Goal: Task Accomplishment & Management: Manage account settings

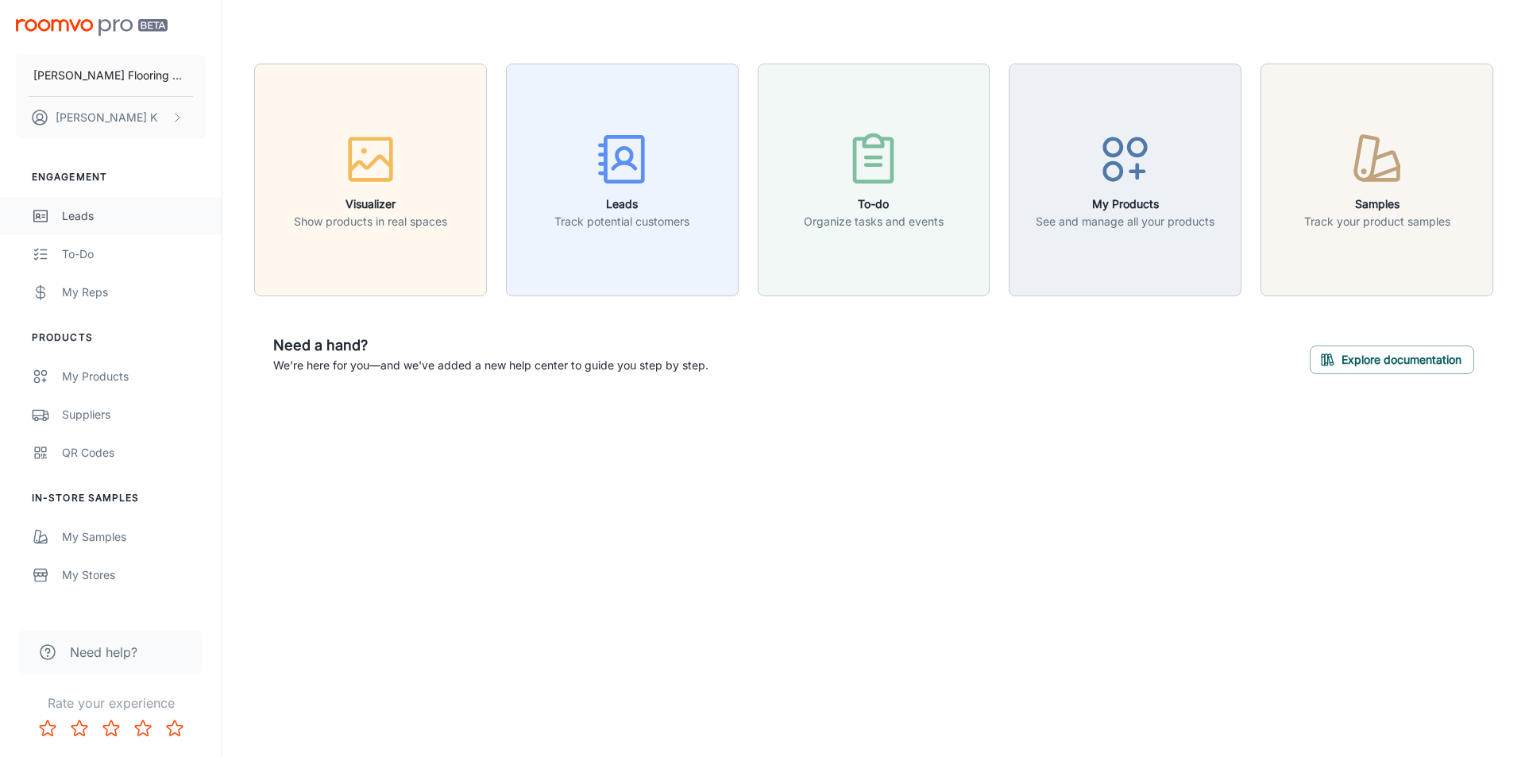
click at [102, 220] on div "Leads" at bounding box center [134, 215] width 144 height 17
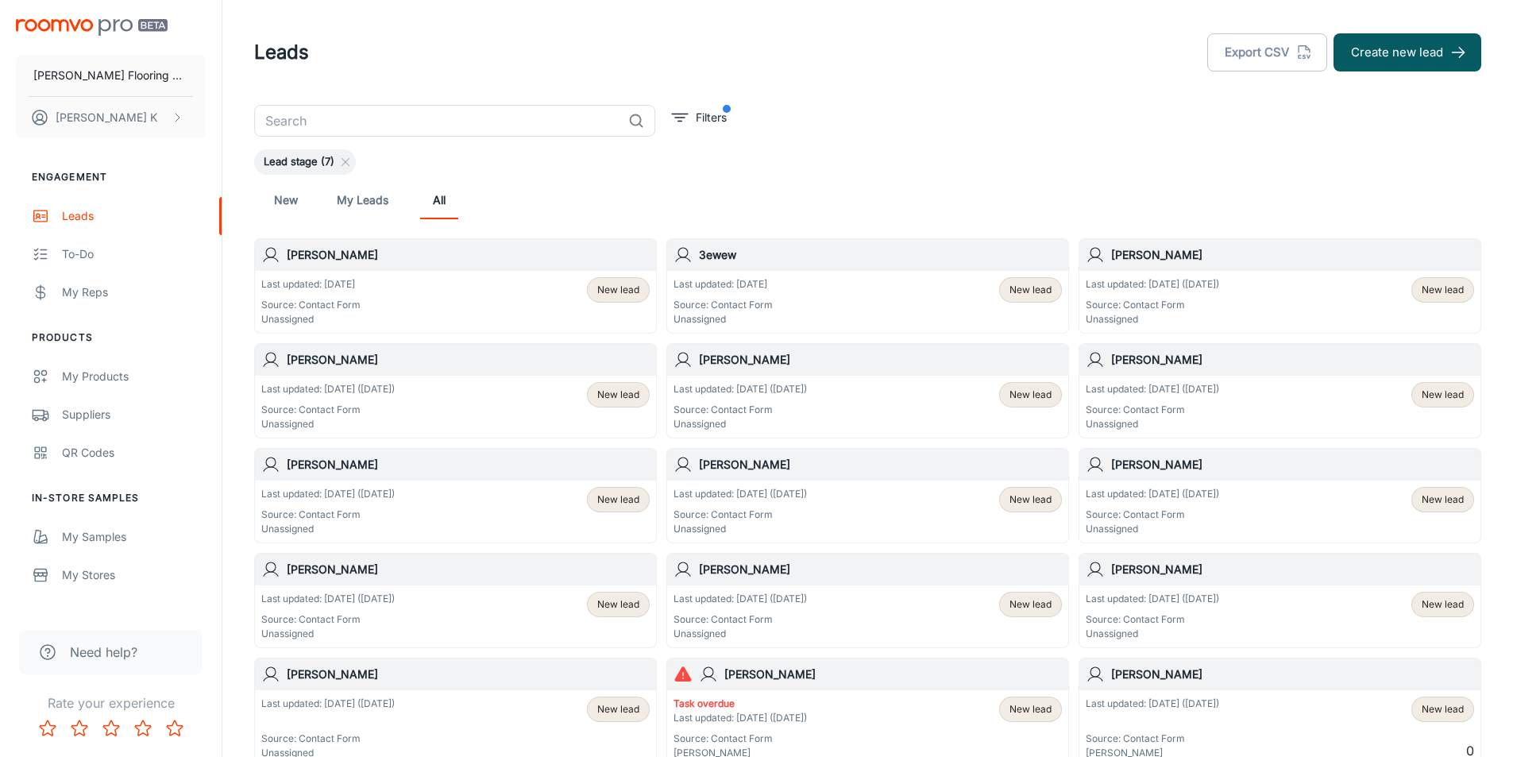
click at [731, 289] on p "Last updated: [DATE]" at bounding box center [723, 284] width 99 height 14
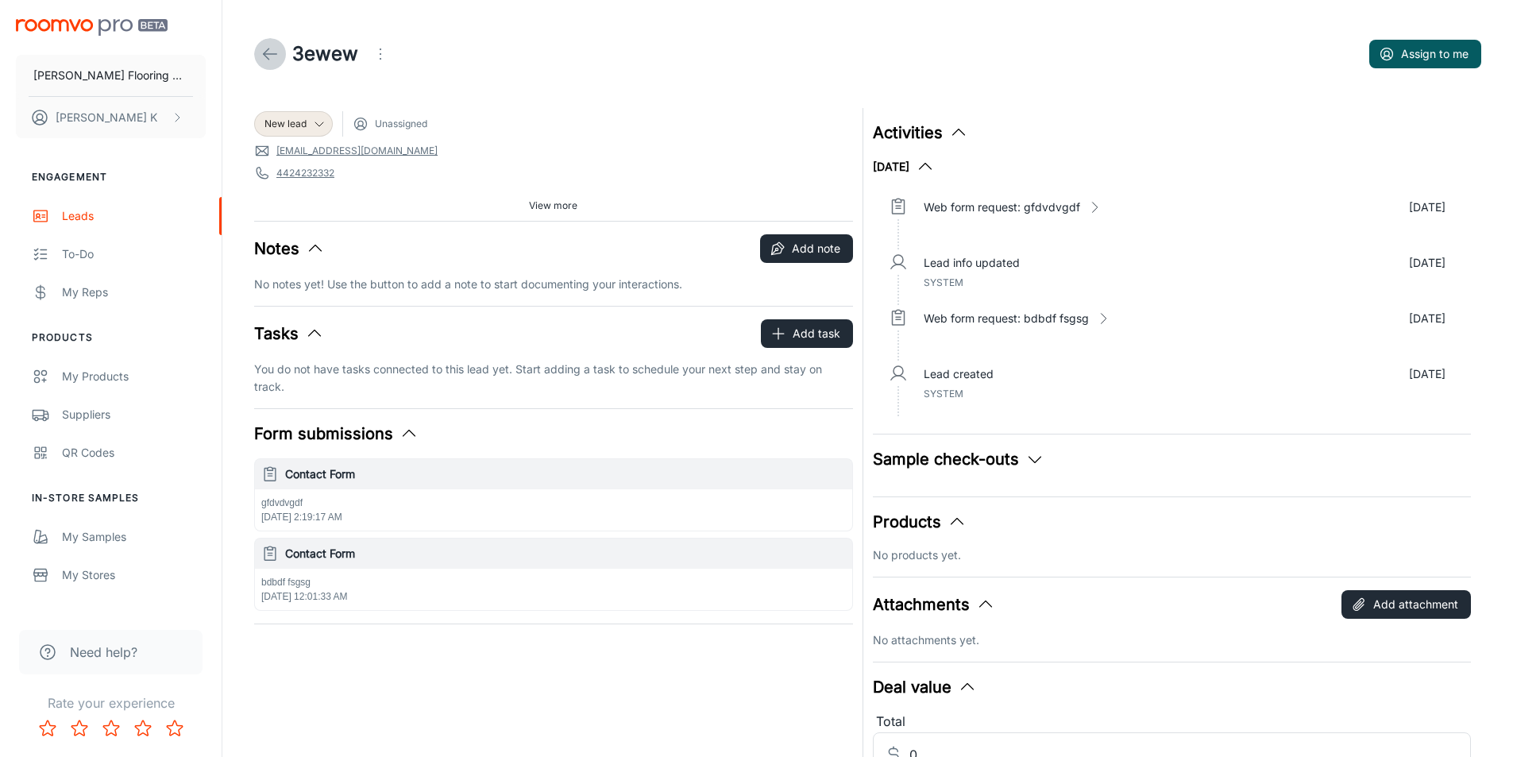
click at [266, 62] on icon at bounding box center [270, 53] width 19 height 19
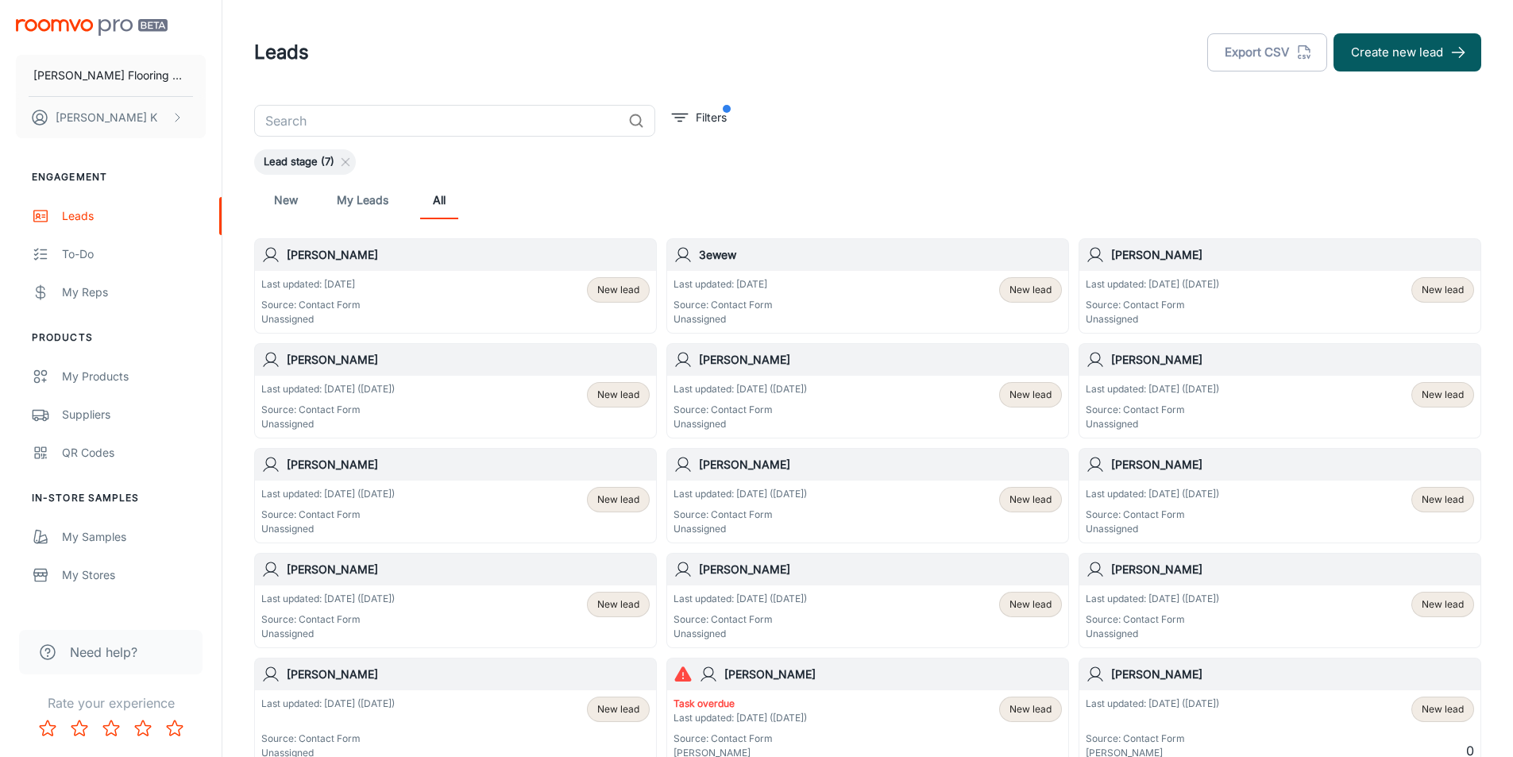
click at [354, 292] on div "Last updated: [DATE] Source: Contact Form Unassigned" at bounding box center [310, 301] width 99 height 49
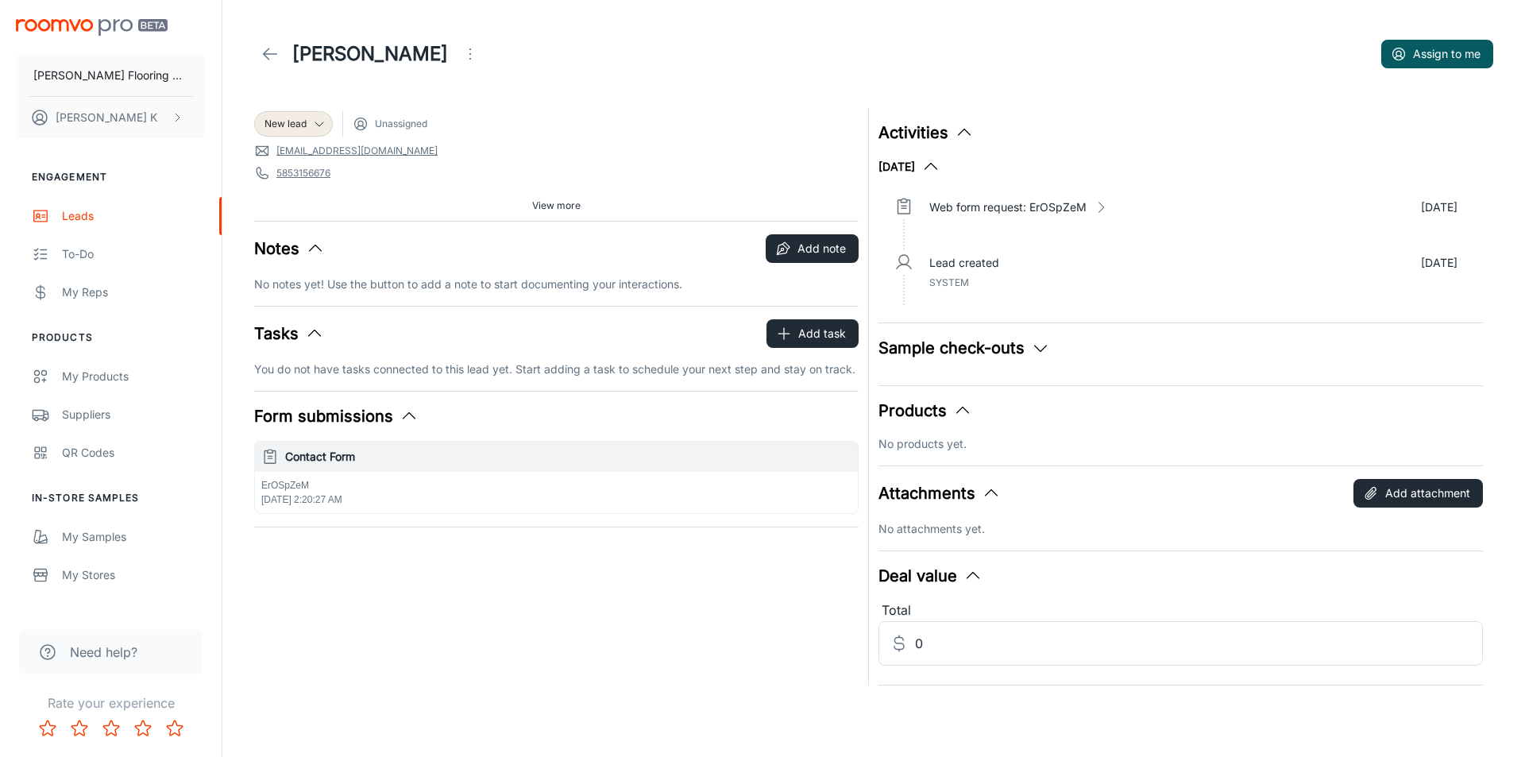
click at [960, 198] on div "Web form request: ErOSpZeM [DATE]" at bounding box center [1194, 222] width 554 height 56
click at [960, 204] on p "Web form request: ErOSpZeM" at bounding box center [1007, 207] width 157 height 17
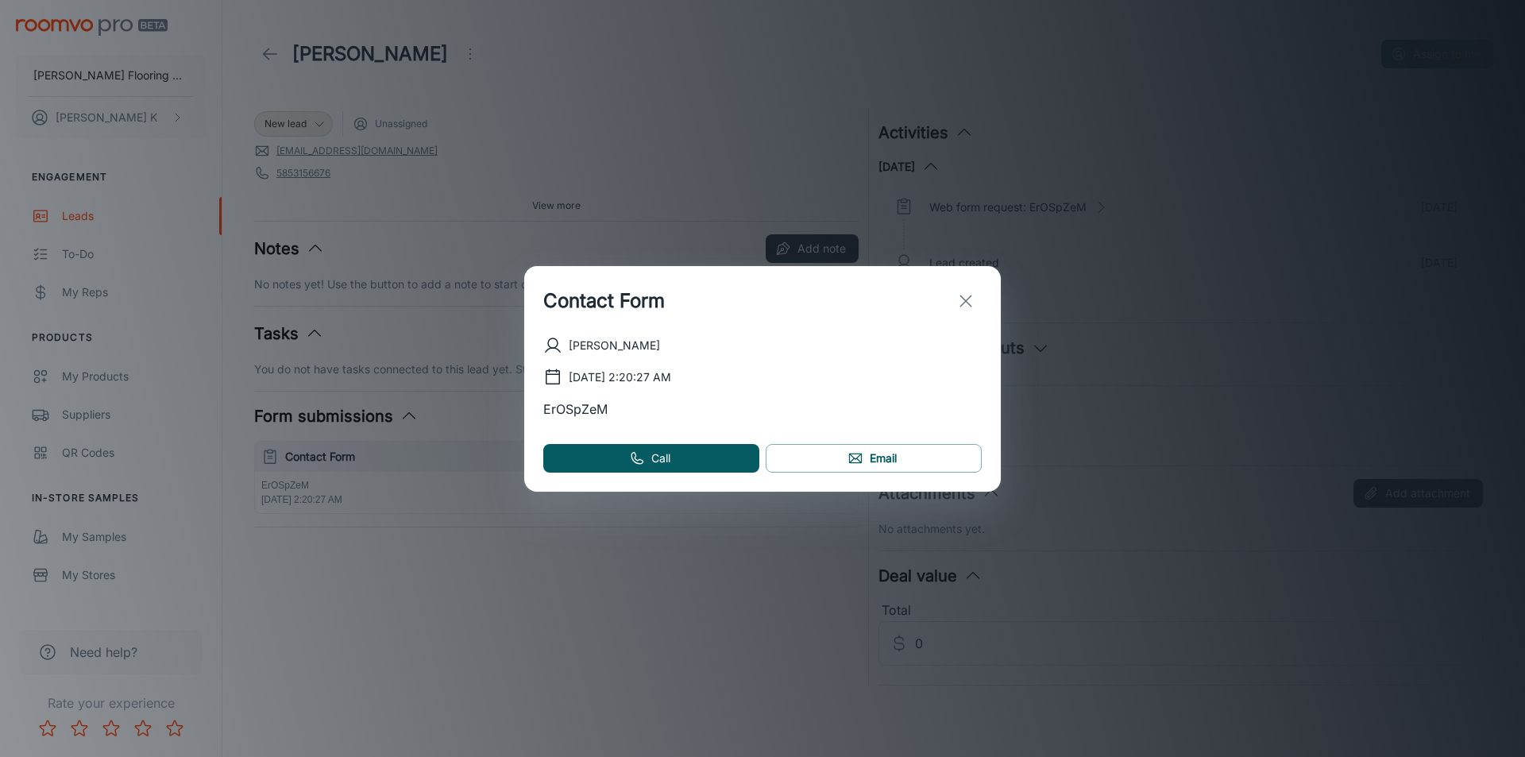
click at [950, 291] on div "Contact Form" at bounding box center [762, 301] width 477 height 70
click at [960, 297] on icon "exit" at bounding box center [965, 301] width 19 height 19
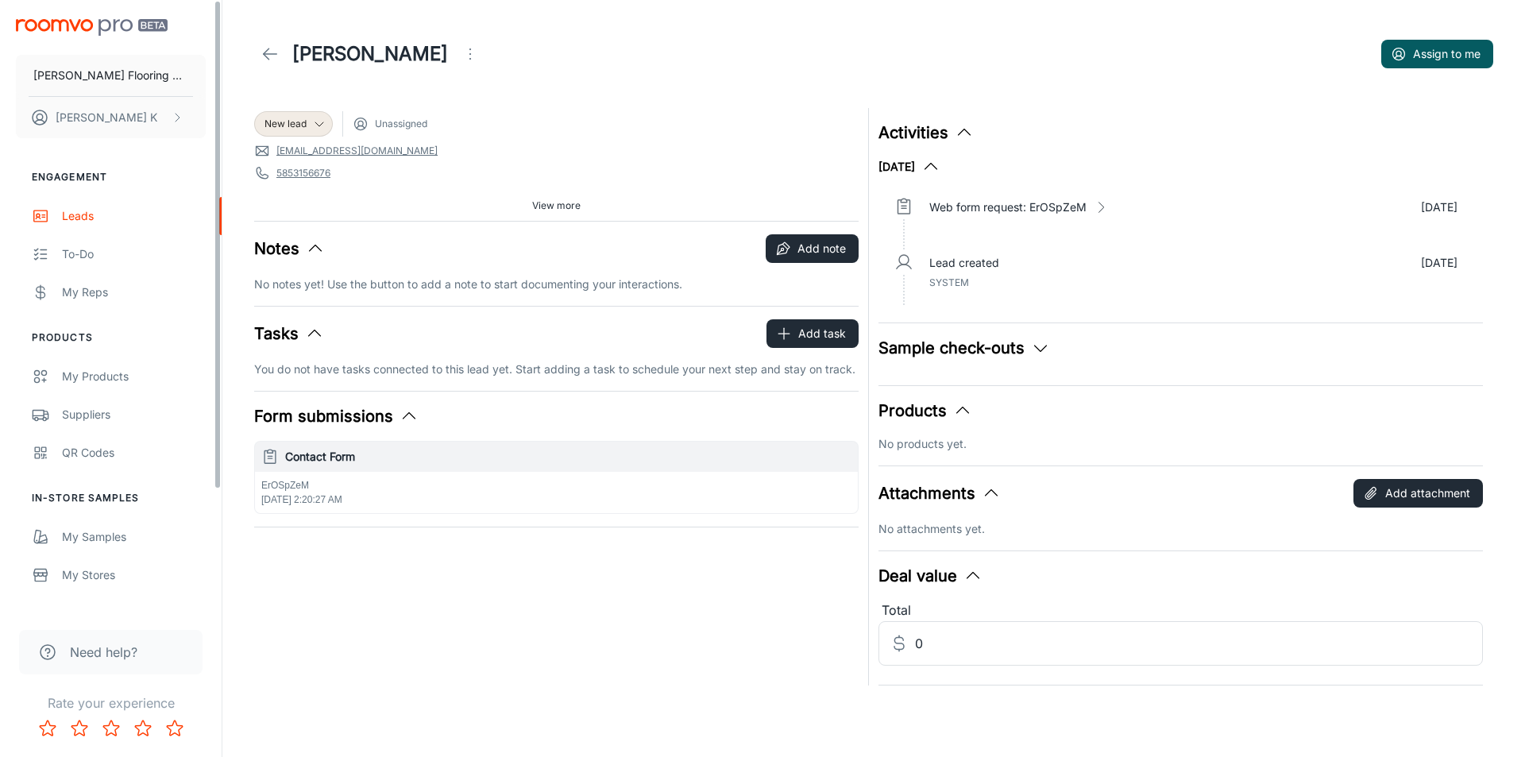
click at [292, 55] on div "[PERSON_NAME]" at bounding box center [370, 54] width 232 height 32
click at [284, 55] on link at bounding box center [270, 54] width 32 height 32
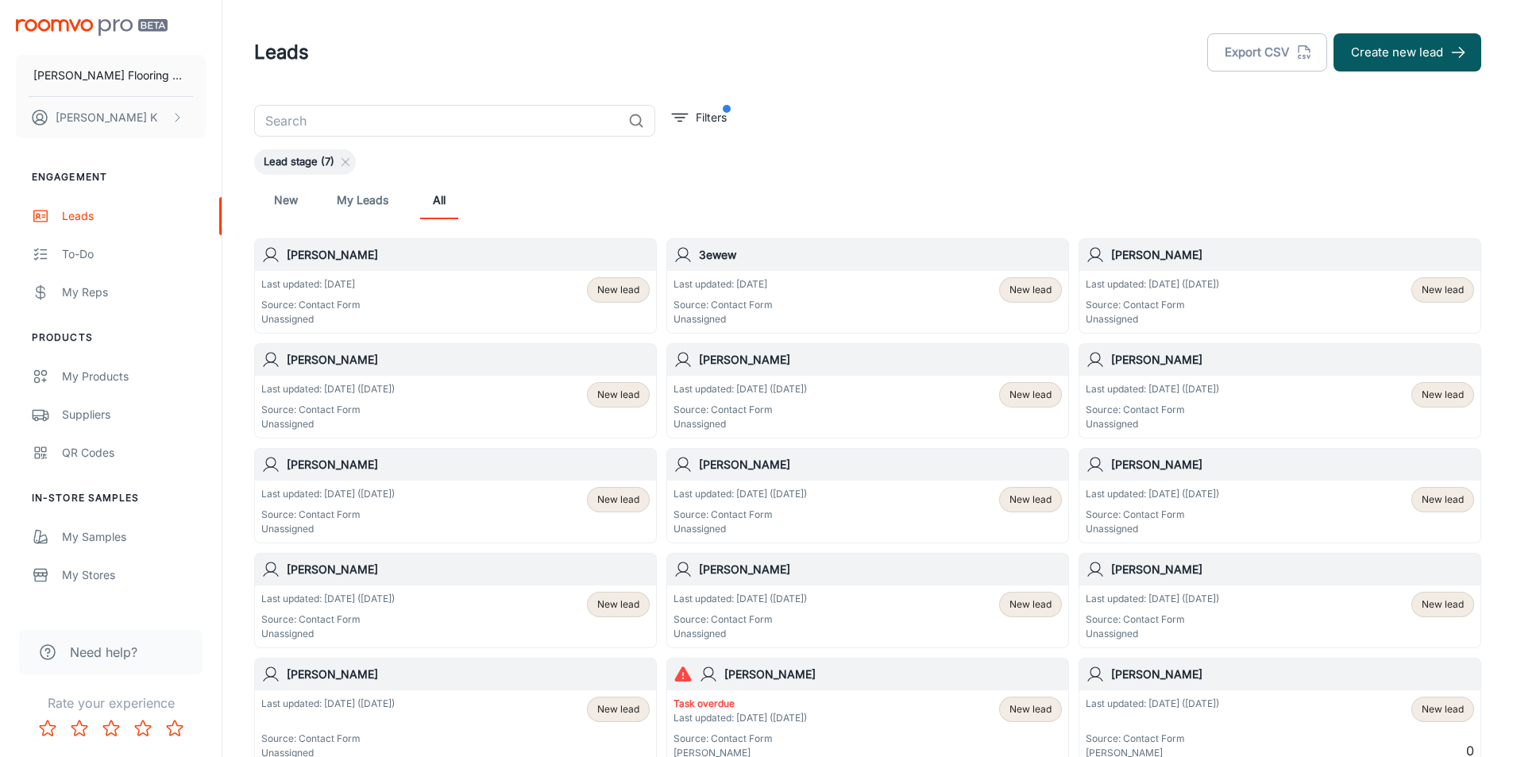
click at [384, 487] on p "Last updated: [DATE] ([DATE])" at bounding box center [327, 494] width 133 height 14
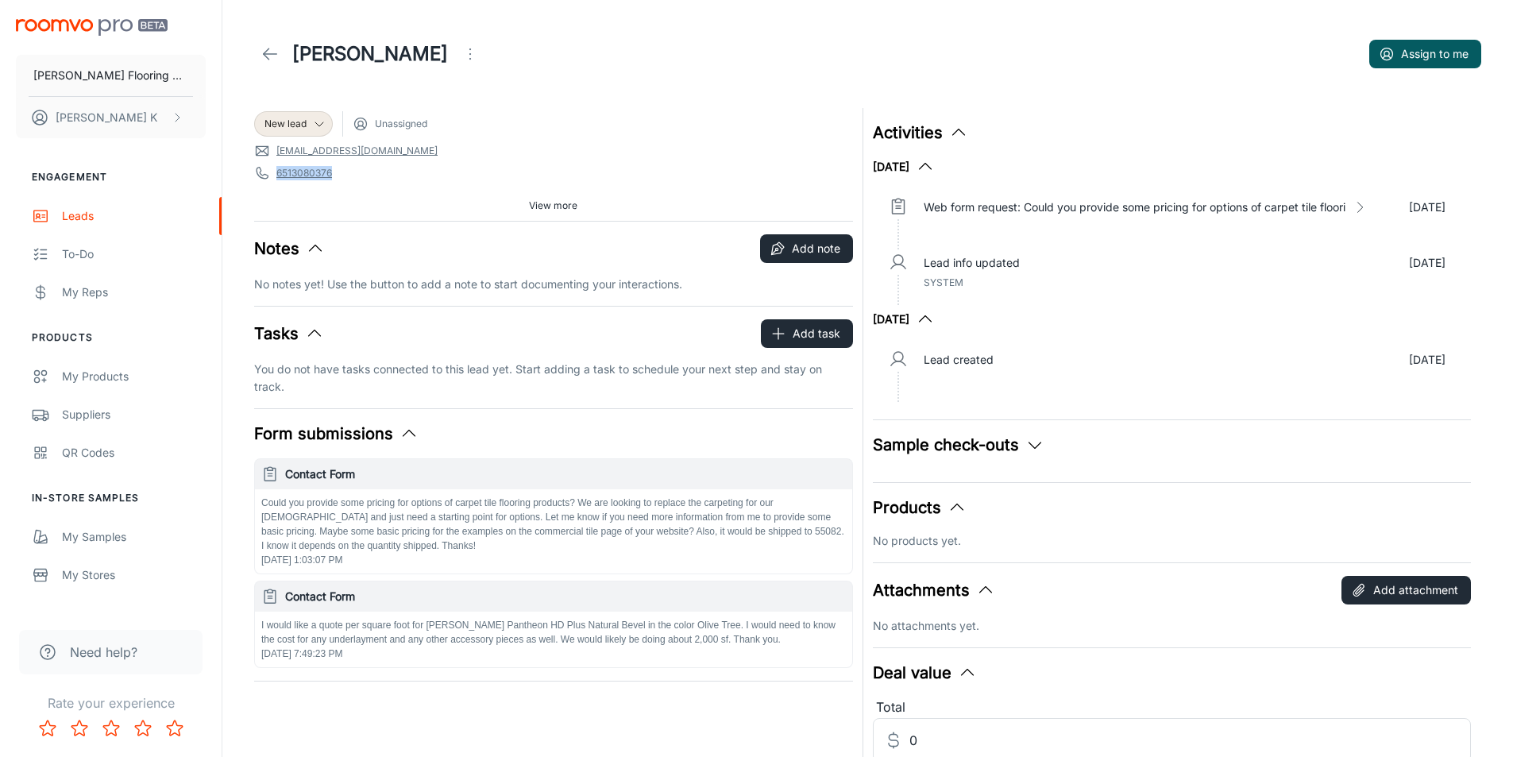
drag, startPoint x: 353, startPoint y: 178, endPoint x: 256, endPoint y: 179, distance: 96.9
click at [256, 179] on span "6513080376" at bounding box center [553, 173] width 599 height 16
click at [335, 324] on div "Tasks Add task" at bounding box center [553, 333] width 599 height 29
click at [272, 56] on icon at bounding box center [270, 53] width 19 height 19
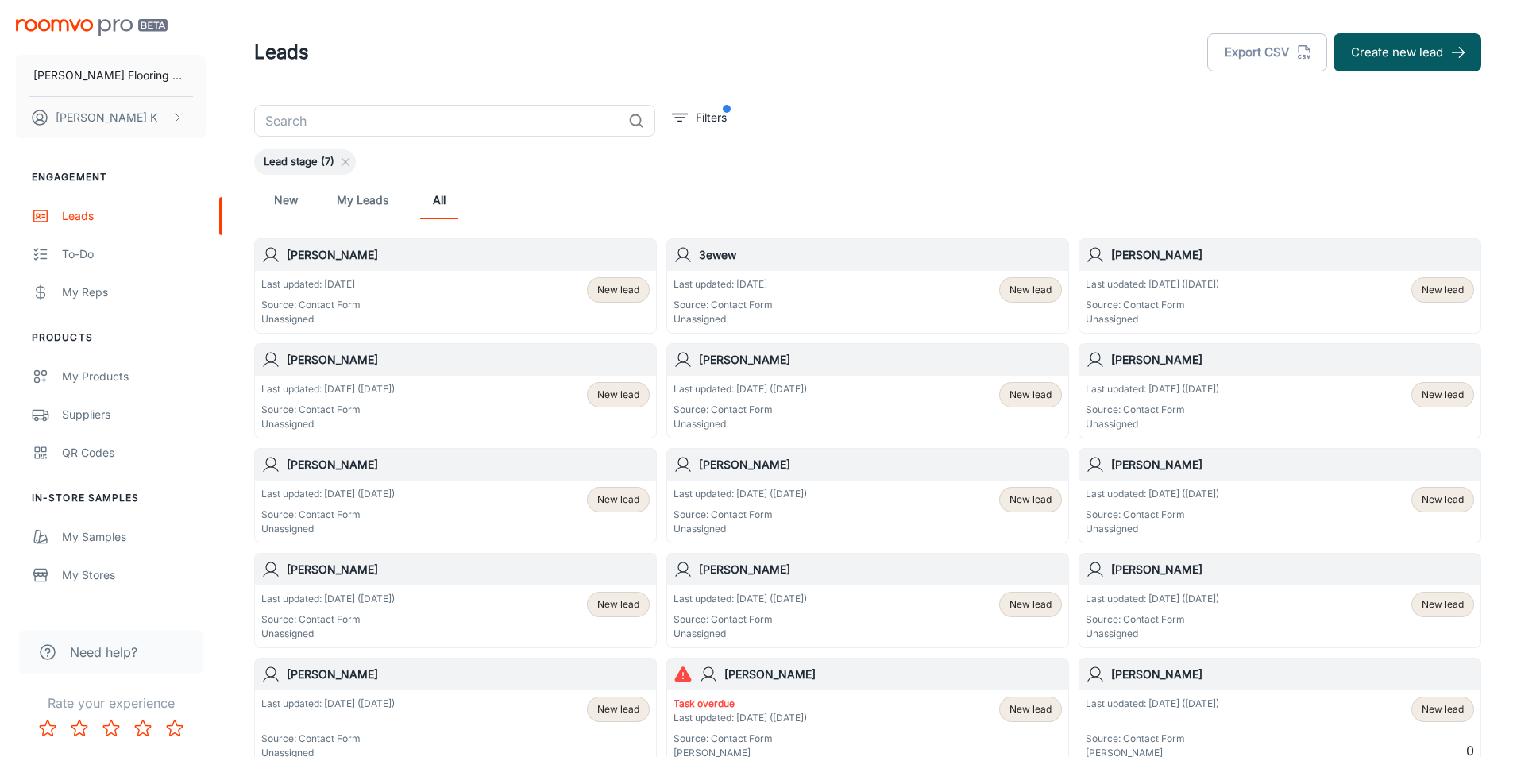
click at [366, 196] on link "My Leads" at bounding box center [363, 200] width 52 height 38
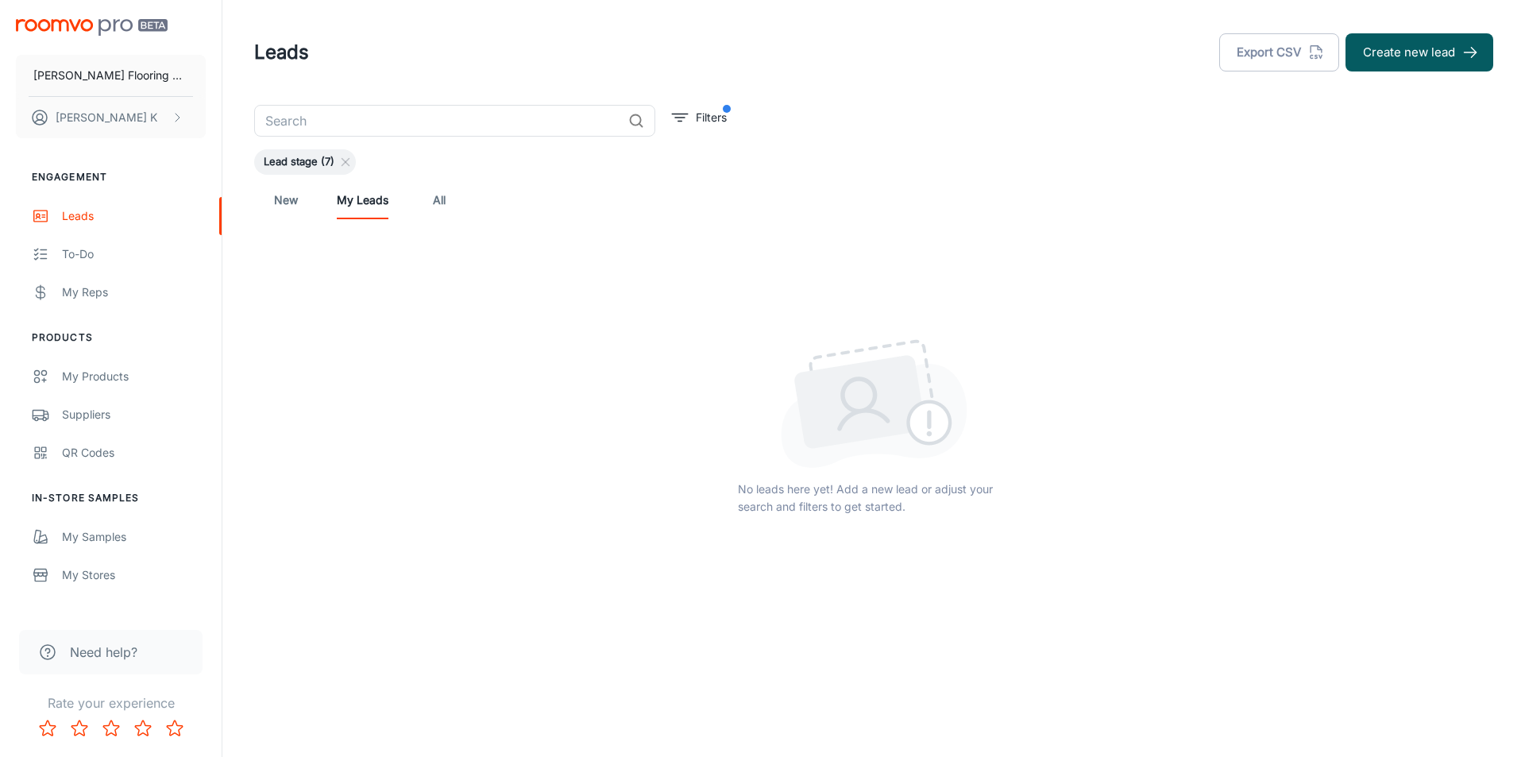
click at [284, 203] on link "New" at bounding box center [286, 200] width 38 height 38
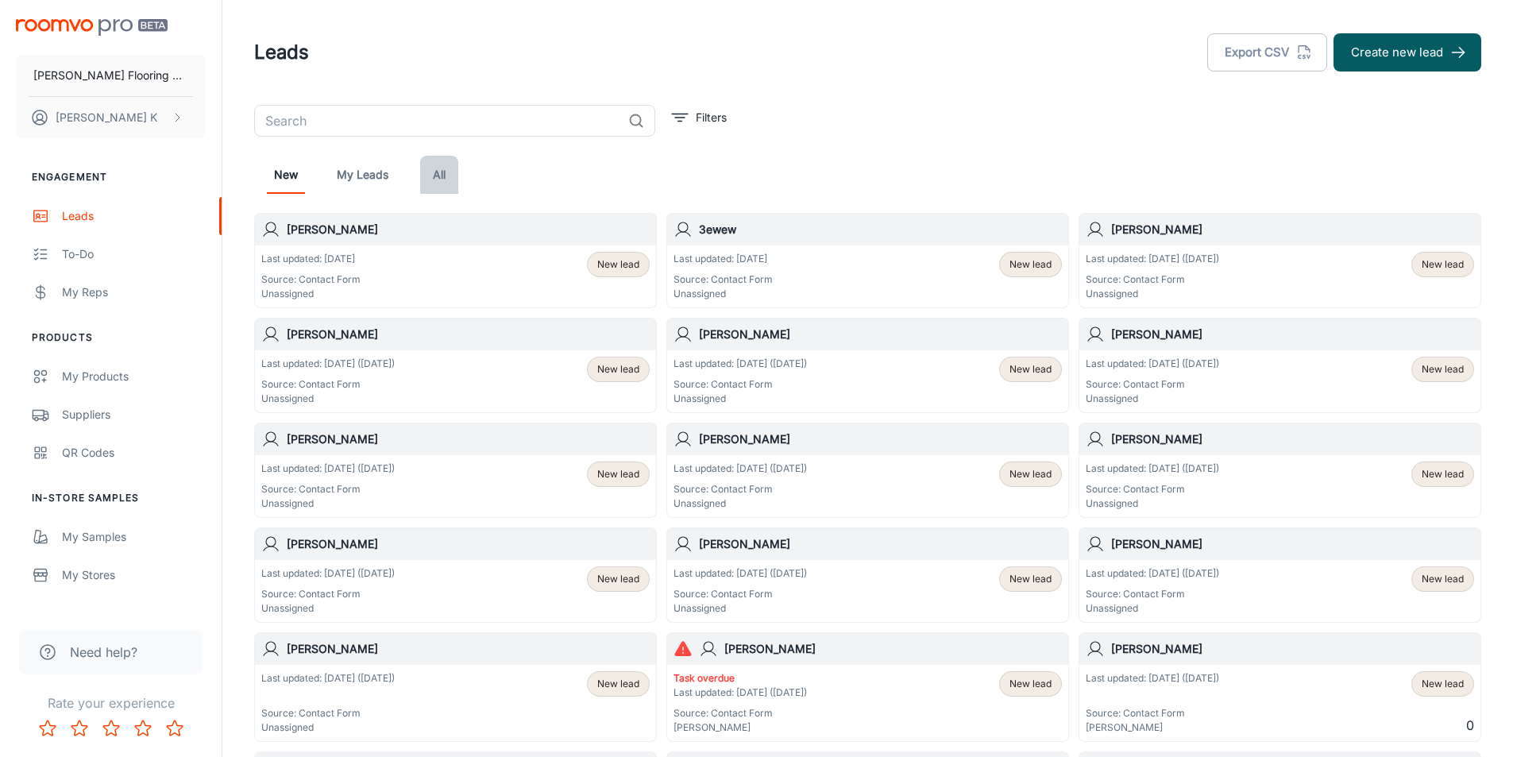
click at [440, 180] on link "All" at bounding box center [439, 175] width 38 height 38
